Goal: Task Accomplishment & Management: Complete application form

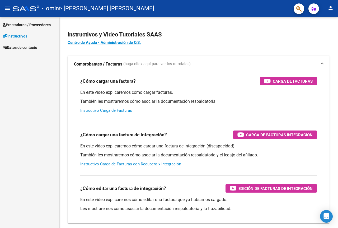
click at [8, 9] on mat-icon "menu" at bounding box center [7, 8] width 6 height 6
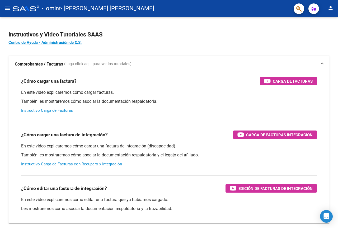
click at [5, 9] on mat-icon "menu" at bounding box center [7, 8] width 6 height 6
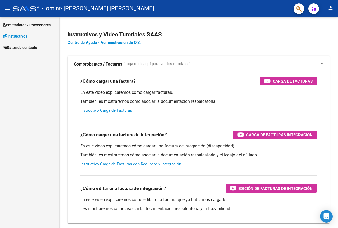
click at [35, 27] on span "Prestadores / Proveedores" at bounding box center [27, 25] width 48 height 6
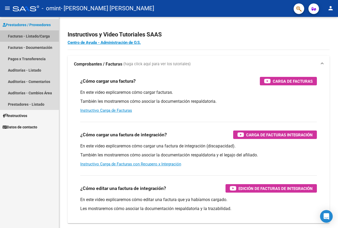
click at [39, 38] on link "Facturas - Listado/Carga" at bounding box center [29, 35] width 59 height 11
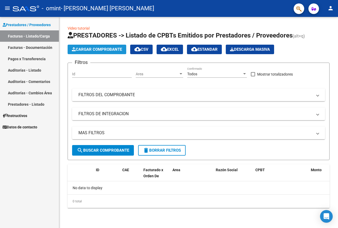
click at [83, 49] on span "Cargar Comprobante" at bounding box center [97, 49] width 50 height 5
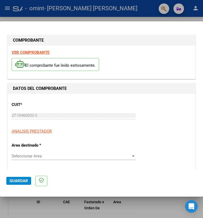
scroll to position [132, 0]
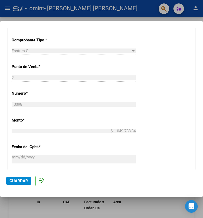
click at [173, 118] on div "CUIT * 27-10460032-3 Ingresar CUIT ANALISIS PRESTADOR Area destinado * Seleccio…" at bounding box center [102, 129] width 188 height 334
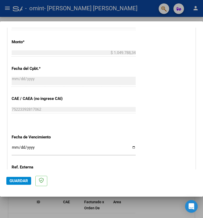
scroll to position [211, 0]
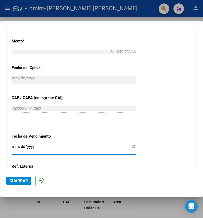
click at [131, 148] on input "Ingresar la fecha" at bounding box center [74, 149] width 124 height 8
click at [174, 135] on div "CUIT * 27-10460032-3 Ingresar CUIT ANALISIS PRESTADOR Area destinado * Seleccio…" at bounding box center [102, 50] width 188 height 334
click at [133, 146] on input "Ingresar la fecha" at bounding box center [74, 149] width 124 height 8
type input "[DATE]"
click at [109, 177] on mat-dialog-actions "Guardar" at bounding box center [101, 180] width 190 height 21
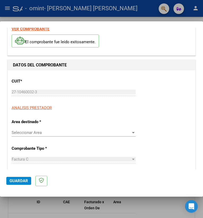
scroll to position [12, 0]
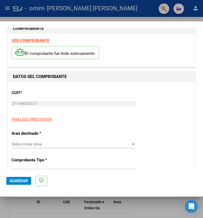
click at [33, 145] on span "Seleccionar Area" at bounding box center [71, 144] width 119 height 5
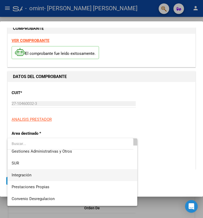
scroll to position [26, 0]
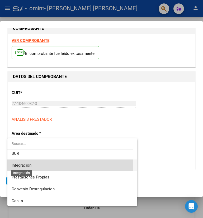
click at [31, 166] on span "Integración" at bounding box center [22, 165] width 20 height 5
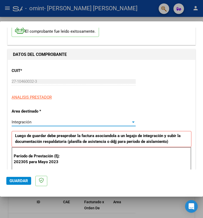
scroll to position [65, 0]
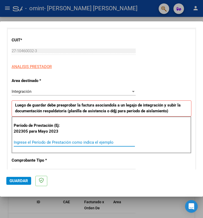
click at [52, 143] on input "Ingrese el Período de Prestación como indica el ejemplo" at bounding box center [74, 142] width 121 height 5
type input "202505"
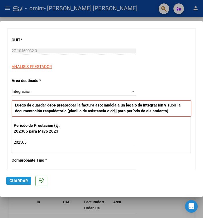
click at [22, 183] on span "Guardar" at bounding box center [19, 181] width 18 height 5
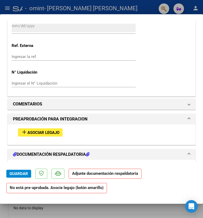
scroll to position [475, 0]
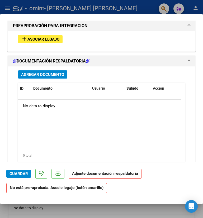
click at [39, 40] on span "Asociar Legajo" at bounding box center [43, 39] width 32 height 5
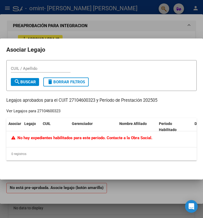
click at [97, 130] on datatable-header "Asociar Legajo CUIL Gerenciador Nombre Afiliado Periodo Habilitado Dependencia" at bounding box center [101, 124] width 190 height 13
click at [84, 32] on div at bounding box center [101, 109] width 203 height 218
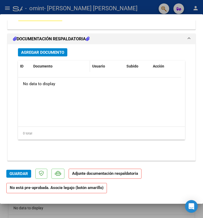
scroll to position [500, 0]
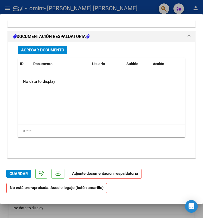
click at [49, 52] on span "Agregar Documento" at bounding box center [42, 50] width 43 height 5
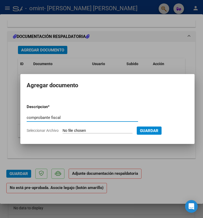
type input "comprobante fiscal"
type input "C:\fakepath\27104600323_011_00002_00013098.pdf"
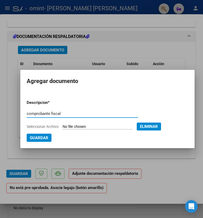
click at [38, 138] on span "Guardar" at bounding box center [39, 138] width 18 height 5
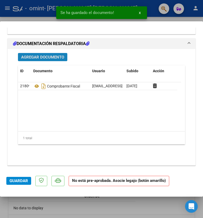
click at [48, 56] on span "Agregar Documento" at bounding box center [42, 57] width 43 height 5
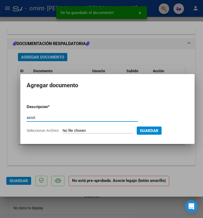
type input "asist"
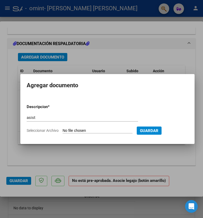
type input "C:\fakepath\[PERSON_NAME] 0525.pdf"
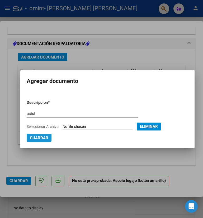
click at [45, 138] on span "Guardar" at bounding box center [39, 138] width 18 height 5
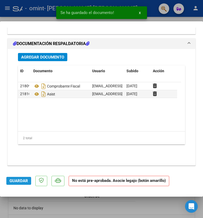
click at [21, 181] on span "Guardar" at bounding box center [19, 181] width 18 height 5
click at [6, 8] on div at bounding box center [101, 109] width 203 height 218
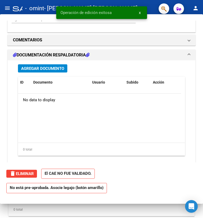
scroll to position [0, 0]
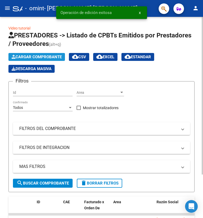
click at [41, 56] on span "Cargar Comprobante" at bounding box center [37, 57] width 50 height 5
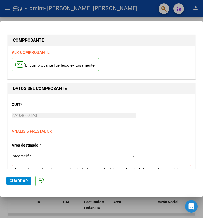
click at [172, 128] on div "CUIT * 27-10460032-3 Ingresar CUIT ANALISIS PRESTADOR" at bounding box center [102, 116] width 180 height 37
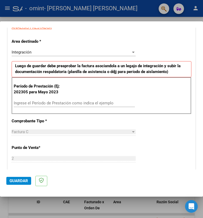
scroll to position [106, 0]
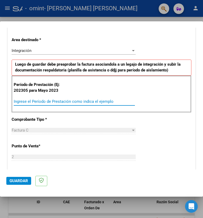
click at [64, 102] on input "Ingrese el Período de Prestación como indica el ejemplo" at bounding box center [74, 101] width 121 height 5
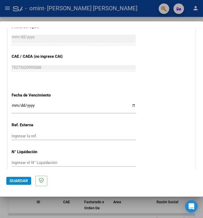
scroll to position [329, 0]
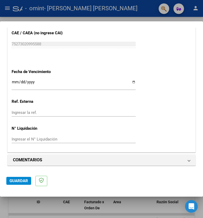
type input "202506"
click at [130, 82] on input "Ingresar la fecha" at bounding box center [74, 84] width 124 height 8
type input "[DATE]"
drag, startPoint x: 183, startPoint y: 117, endPoint x: 170, endPoint y: 122, distance: 13.7
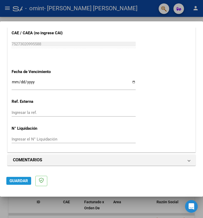
click at [22, 183] on span "Guardar" at bounding box center [19, 181] width 18 height 5
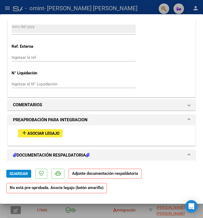
scroll to position [475, 0]
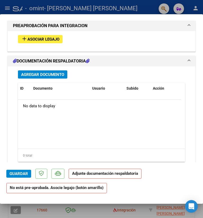
click at [48, 38] on span "Asociar Legajo" at bounding box center [43, 39] width 32 height 5
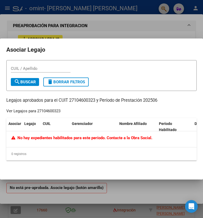
click at [131, 35] on div at bounding box center [101, 109] width 203 height 218
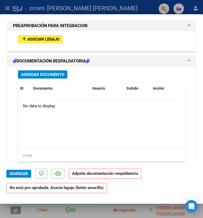
click at [53, 77] on span "Agregar Documento" at bounding box center [42, 74] width 43 height 5
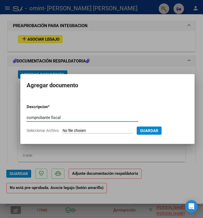
type input "comprobante fiscal"
type input "C:\fakepath\27104600323_011_00002_00013247.pdf"
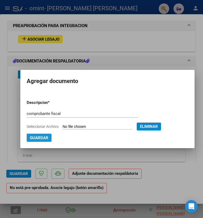
click at [38, 139] on span "Guardar" at bounding box center [39, 138] width 18 height 5
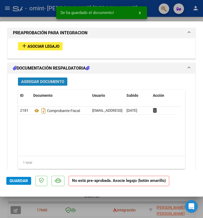
click at [49, 82] on span "Agregar Documento" at bounding box center [42, 81] width 43 height 5
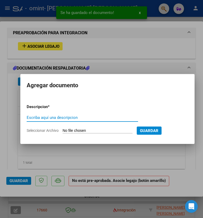
click at [47, 117] on input "Escriba aquí una descripcion" at bounding box center [82, 117] width 111 height 5
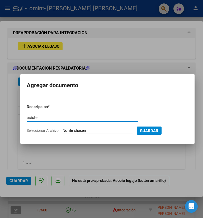
type input "asiste"
type input "C:\fakepath\[PERSON_NAME] t 0625.pdf"
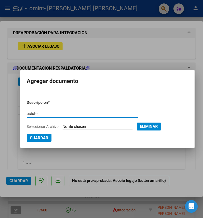
click at [35, 134] on button "Guardar" at bounding box center [39, 138] width 25 height 8
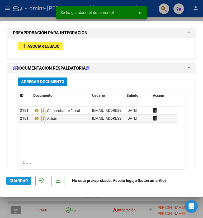
click at [23, 181] on span "Guardar" at bounding box center [19, 181] width 18 height 5
click at [5, 7] on div at bounding box center [101, 109] width 203 height 218
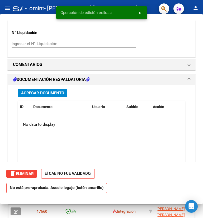
scroll to position [0, 0]
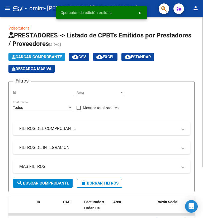
click at [40, 58] on span "Cargar Comprobante" at bounding box center [37, 57] width 50 height 5
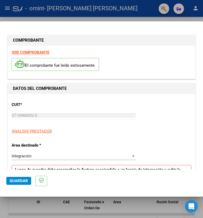
drag, startPoint x: 123, startPoint y: 106, endPoint x: 120, endPoint y: 104, distance: 4.1
click at [123, 105] on div "CUIT * 27-10460032-3 Ingresar CUIT ANALISIS PRESTADOR" at bounding box center [102, 116] width 180 height 37
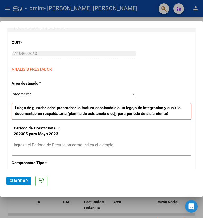
scroll to position [132, 0]
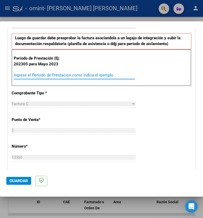
click at [48, 76] on input "Ingrese el Período de Prestación como indica el ejemplo" at bounding box center [74, 75] width 121 height 5
type input "202507"
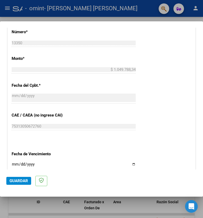
scroll to position [290, 0]
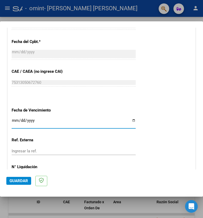
click at [128, 121] on input "Ingresar la fecha" at bounding box center [74, 123] width 124 height 8
click at [129, 121] on input "Ingresar la fecha" at bounding box center [74, 123] width 124 height 8
type input "[DATE]"
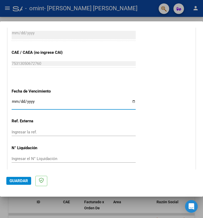
scroll to position [329, 0]
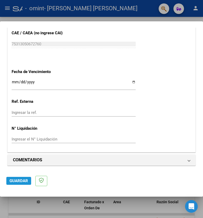
click at [20, 181] on span "Guardar" at bounding box center [19, 181] width 18 height 5
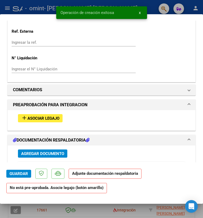
scroll to position [422, 0]
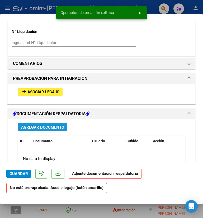
click at [37, 127] on span "Agregar Documento" at bounding box center [42, 127] width 43 height 5
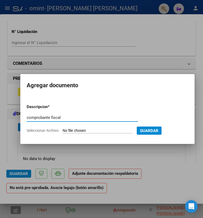
type input "comprobante fiscal"
type input "C:\fakepath\27104600323_011_00002_00013350.pdf"
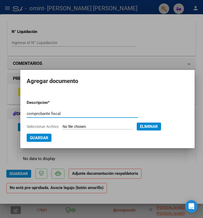
click at [40, 136] on span "Guardar" at bounding box center [39, 138] width 18 height 5
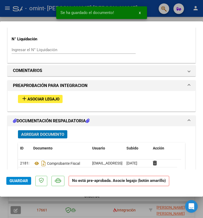
click at [44, 137] on span "Agregar Documento" at bounding box center [42, 134] width 43 height 5
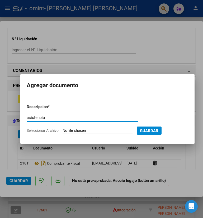
type input "asistencia"
type input "C:\fakepath\[PERSON_NAME] 0725.pdf"
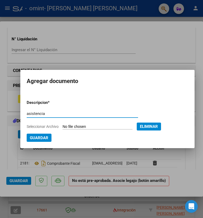
click at [41, 140] on span "Guardar" at bounding box center [39, 138] width 18 height 5
